Goal: Use online tool/utility: Utilize a website feature to perform a specific function

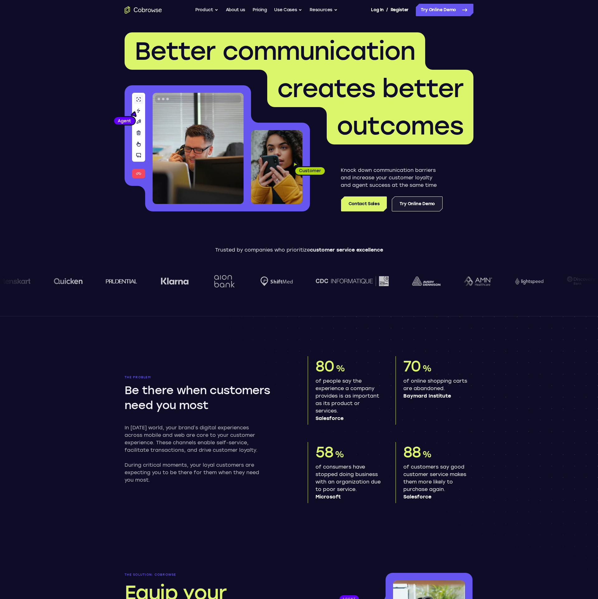
click at [429, 208] on link "Try Online Demo" at bounding box center [417, 204] width 51 height 15
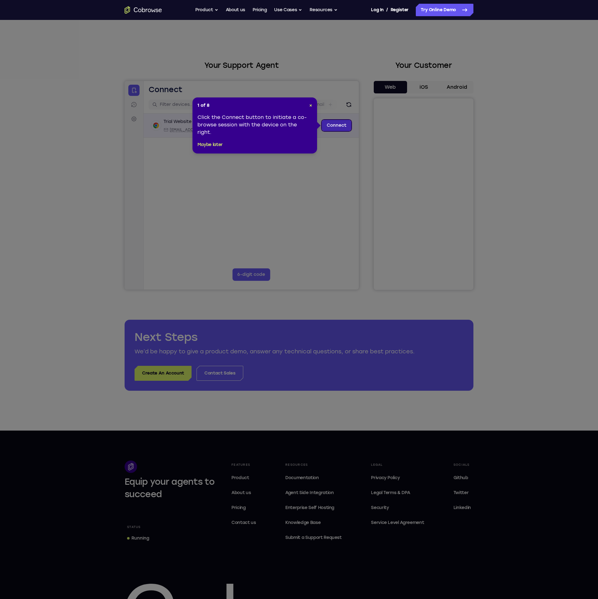
click at [336, 128] on link "Connect" at bounding box center [337, 125] width 30 height 11
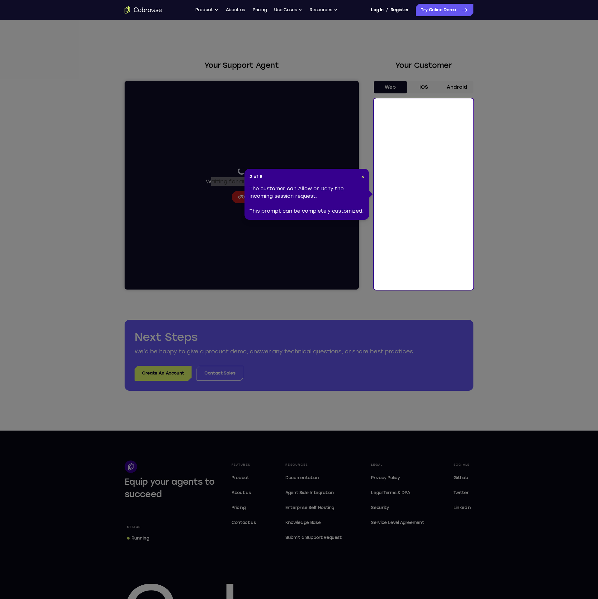
drag, startPoint x: 211, startPoint y: 182, endPoint x: 251, endPoint y: 182, distance: 39.6
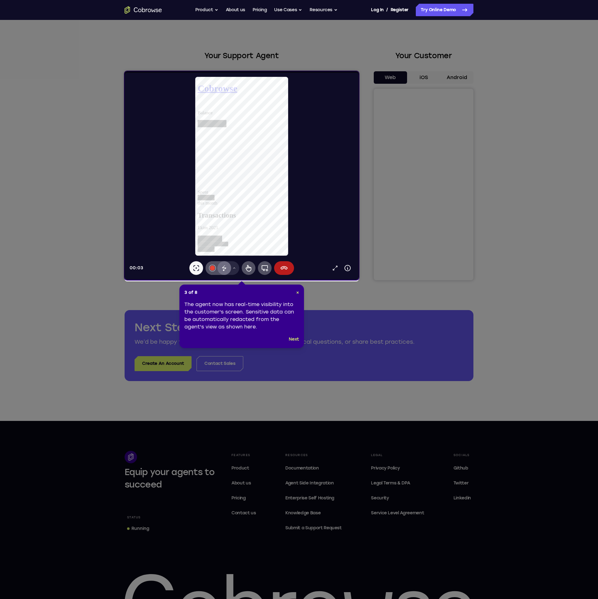
scroll to position [12, 0]
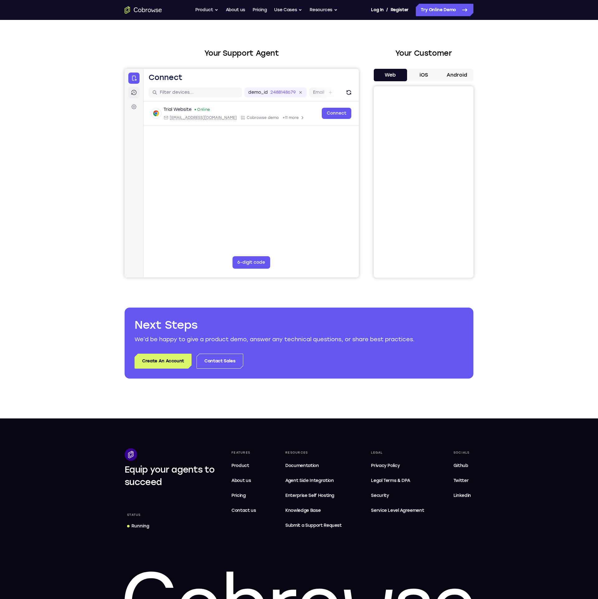
click at [136, 96] on link "Sessions" at bounding box center [133, 92] width 11 height 11
click at [133, 107] on icon at bounding box center [134, 107] width 6 height 6
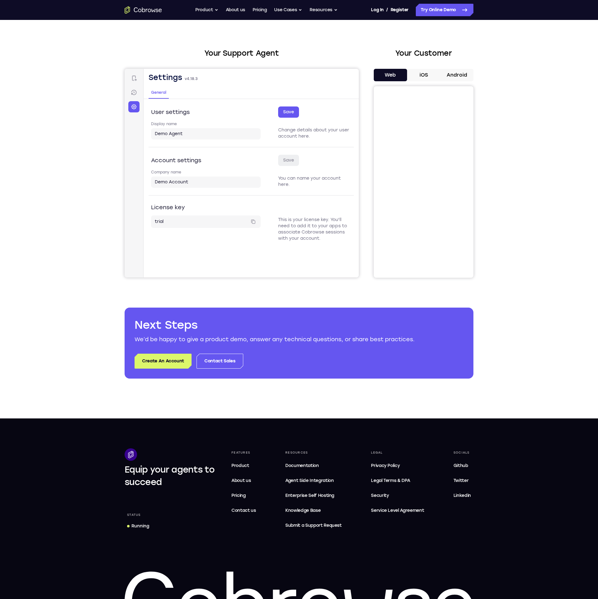
click at [136, 98] on link "Sessions" at bounding box center [133, 92] width 11 height 11
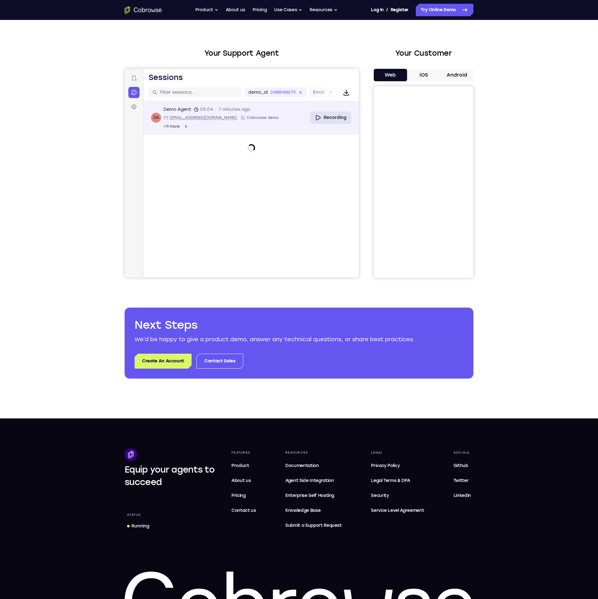
click at [332, 113] on link "Recording" at bounding box center [330, 118] width 41 height 12
